Goal: Task Accomplishment & Management: Manage account settings

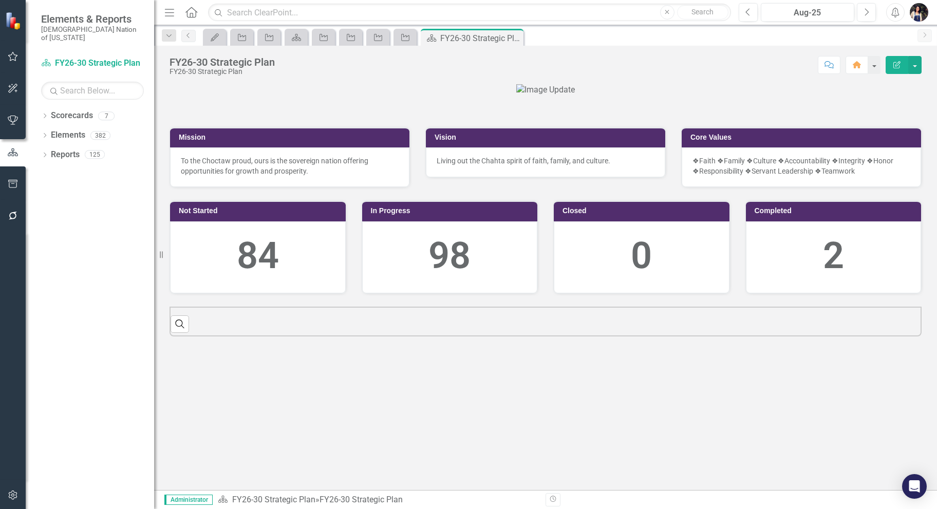
drag, startPoint x: 170, startPoint y: 10, endPoint x: 166, endPoint y: 15, distance: 6.7
click at [170, 10] on icon "Menu" at bounding box center [169, 12] width 13 height 11
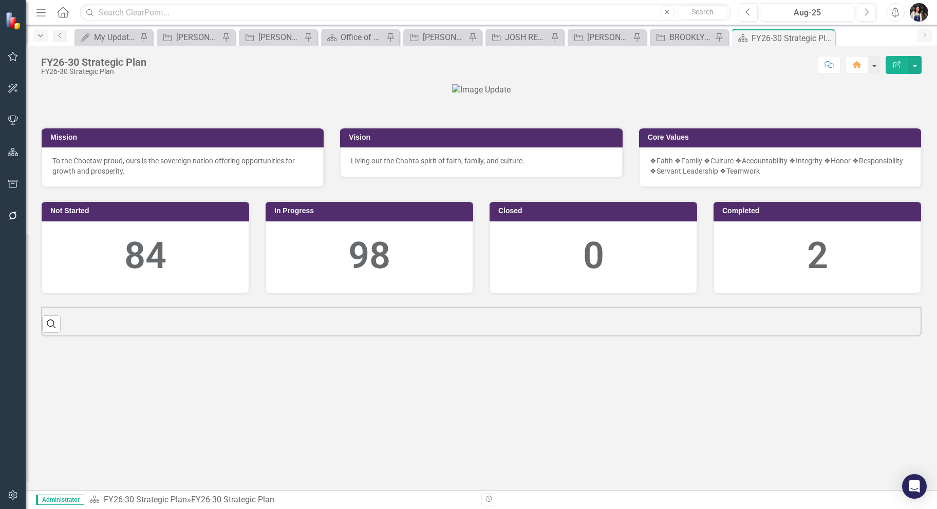
click at [43, 39] on icon "Dropdown" at bounding box center [40, 35] width 9 height 7
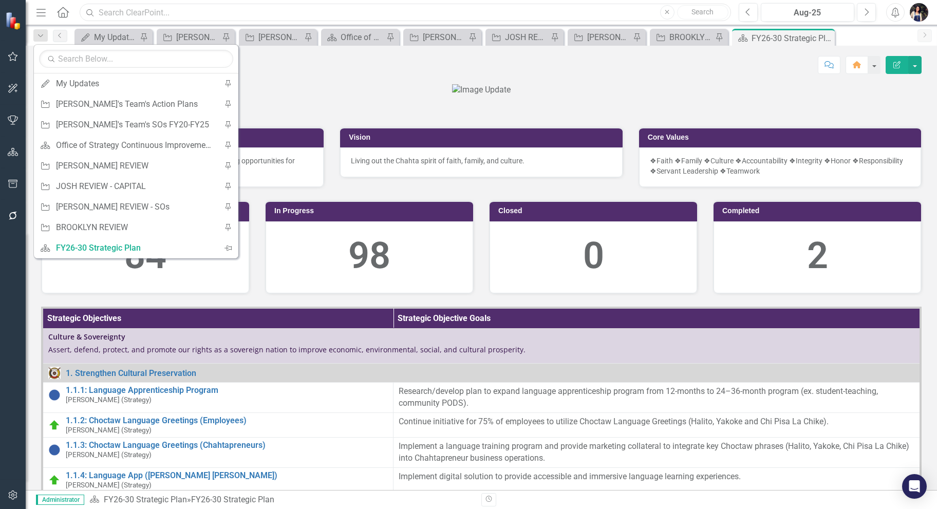
click at [162, 11] on input "text" at bounding box center [405, 13] width 651 height 18
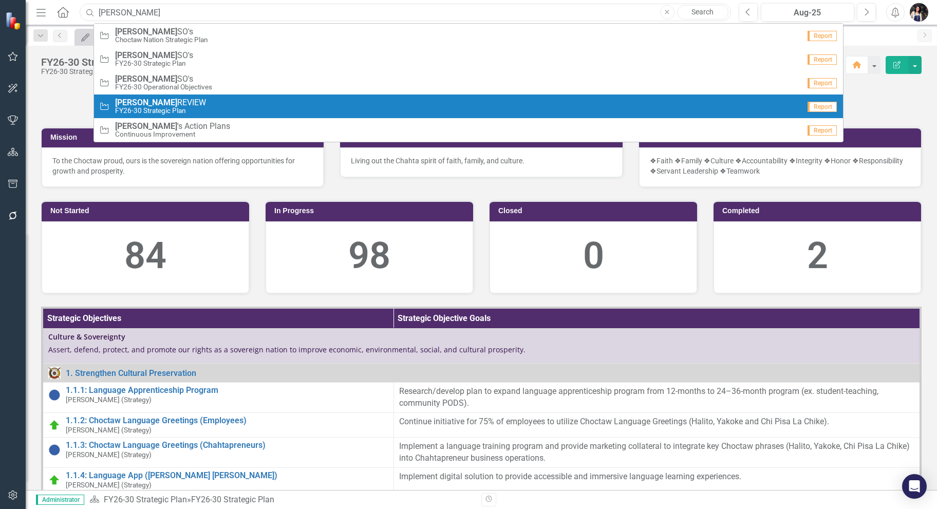
type input "[PERSON_NAME]"
click at [182, 106] on span "[PERSON_NAME] REVIEW" at bounding box center [160, 102] width 91 height 9
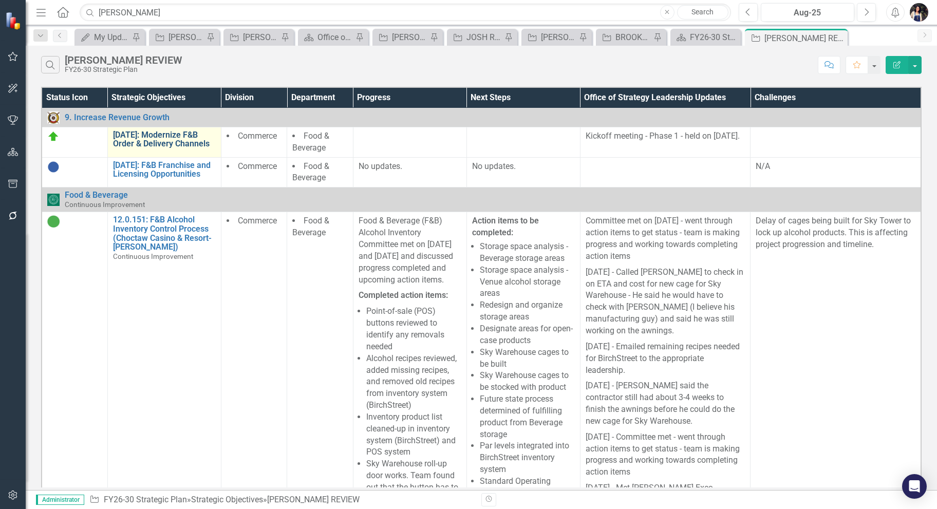
click at [173, 137] on link "[DATE]: Modernize F&B Order & Delivery Channels" at bounding box center [164, 139] width 103 height 18
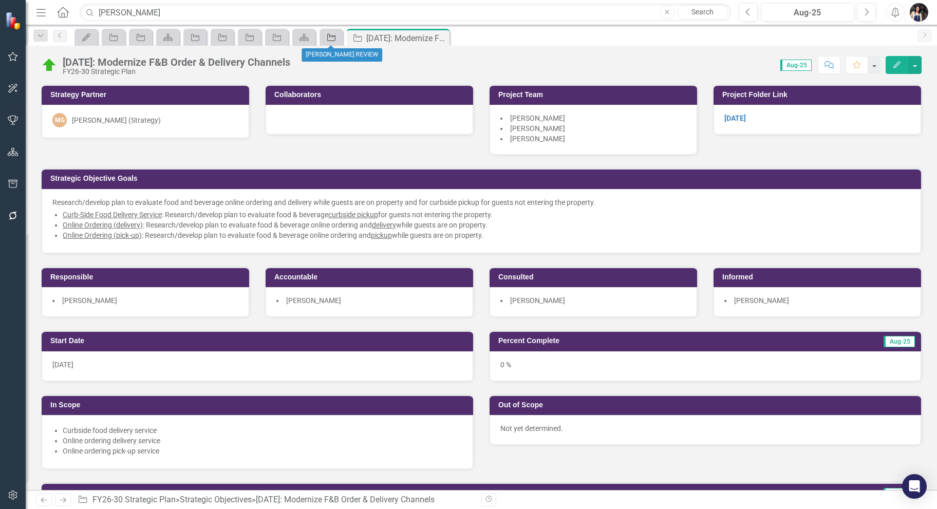
click at [331, 35] on icon "Strategic Objective" at bounding box center [331, 37] width 10 height 8
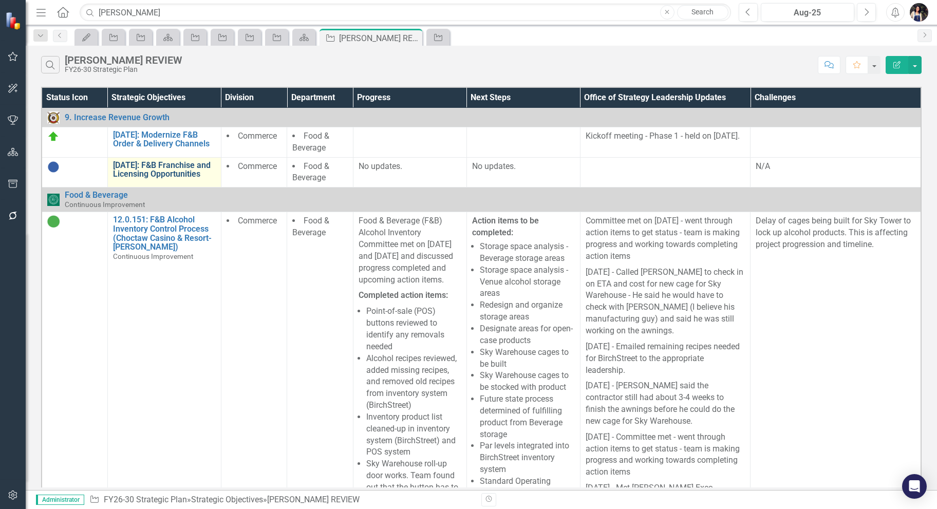
click at [168, 167] on link "[DATE]: F&B Franchise and Licensing Opportunities" at bounding box center [164, 170] width 103 height 18
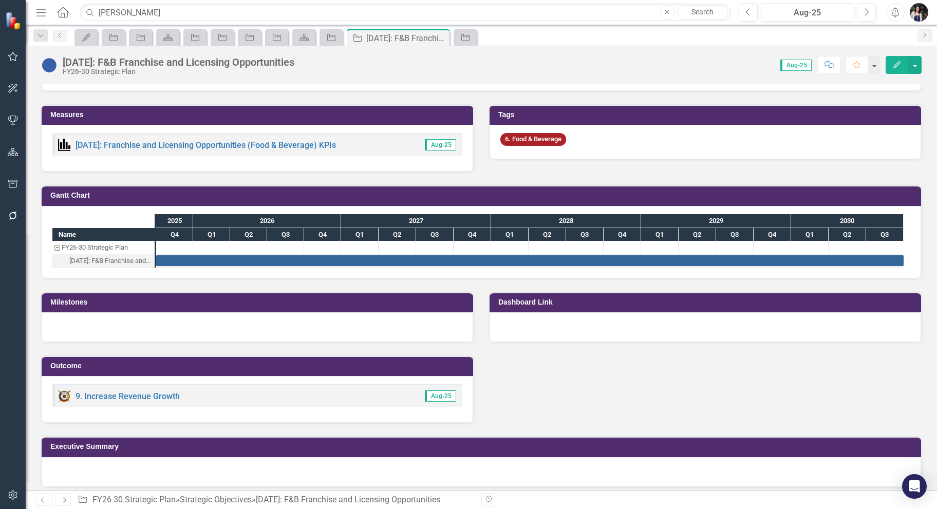
scroll to position [623, 0]
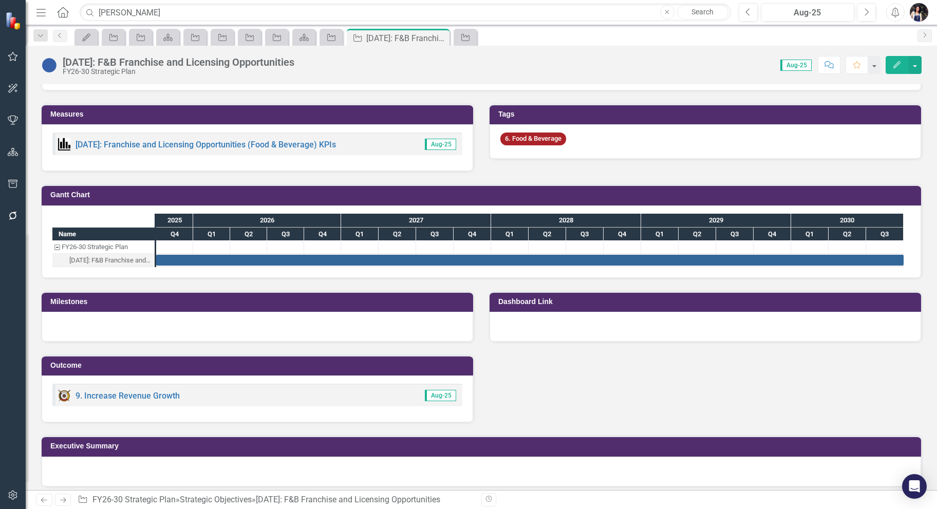
click at [573, 135] on div "6. Food & Beverage" at bounding box center [706, 141] width 432 height 34
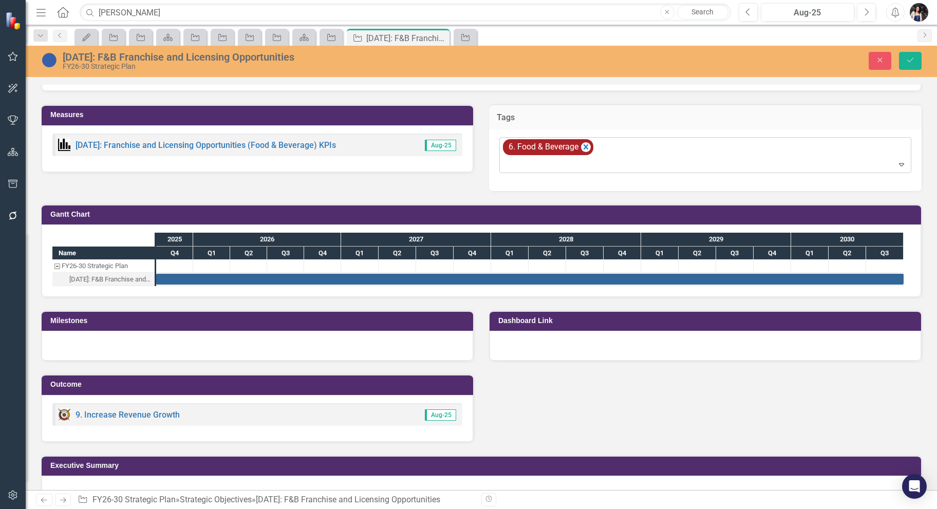
click at [585, 146] on icon "Remove [object Object]" at bounding box center [586, 147] width 10 height 13
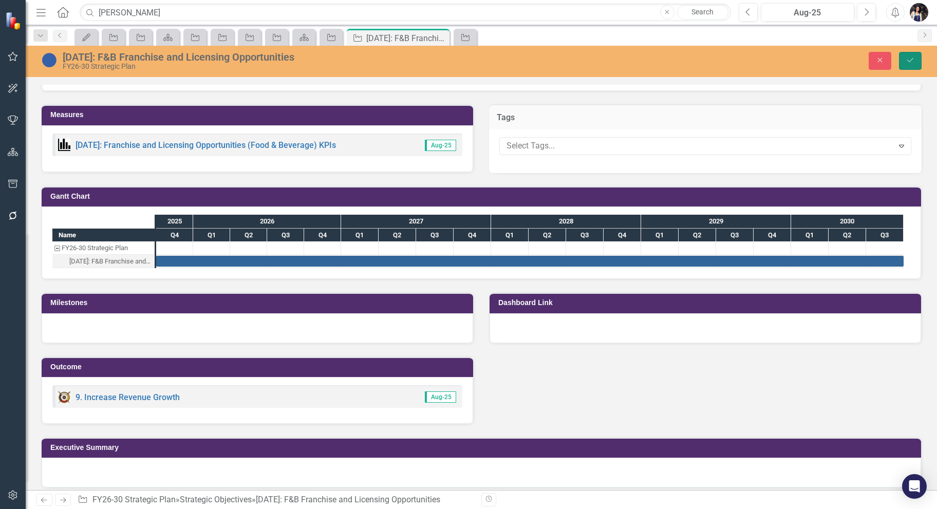
click at [912, 59] on icon "Save" at bounding box center [910, 60] width 9 height 7
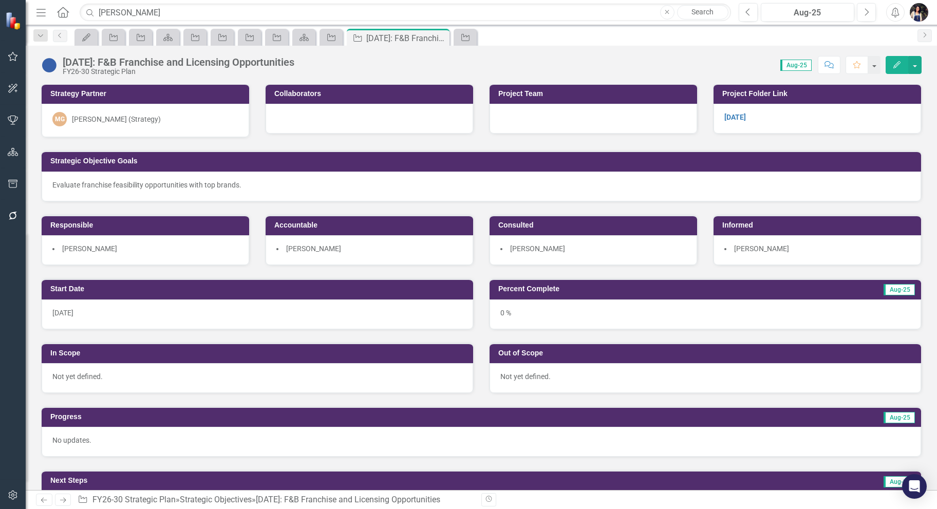
scroll to position [0, 0]
